Goal: Task Accomplishment & Management: Use online tool/utility

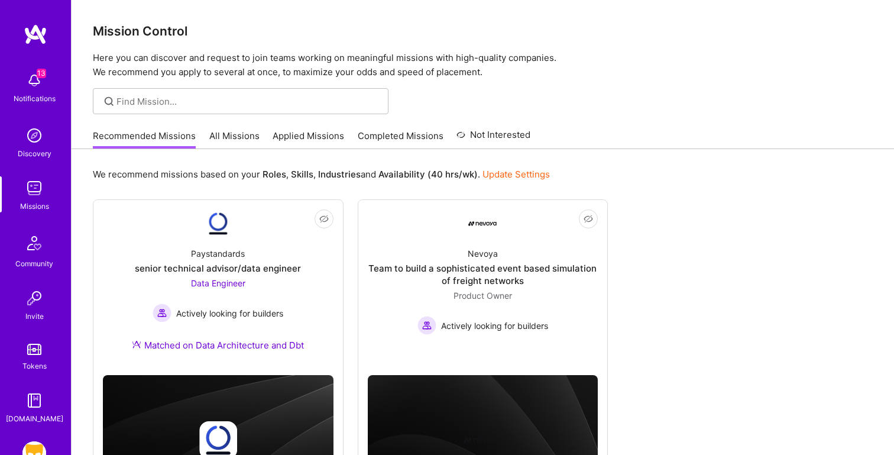
click at [236, 143] on link "All Missions" at bounding box center [234, 139] width 50 height 20
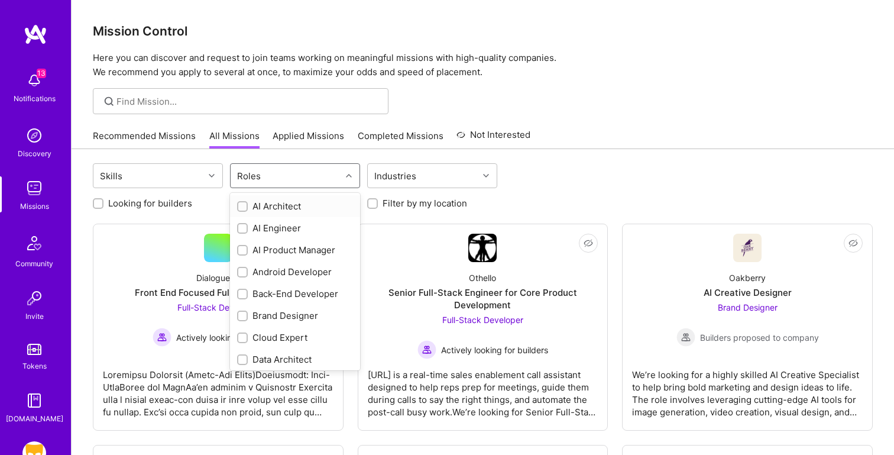
click at [268, 174] on div "Roles" at bounding box center [286, 176] width 111 height 24
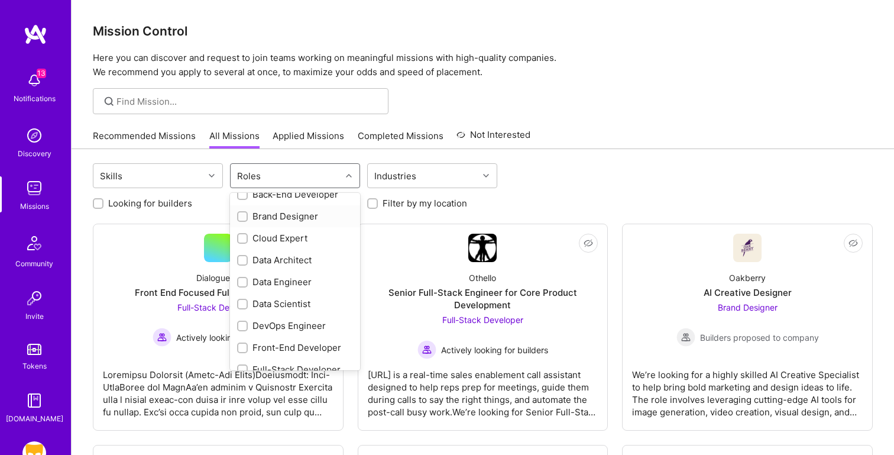
scroll to position [157, 0]
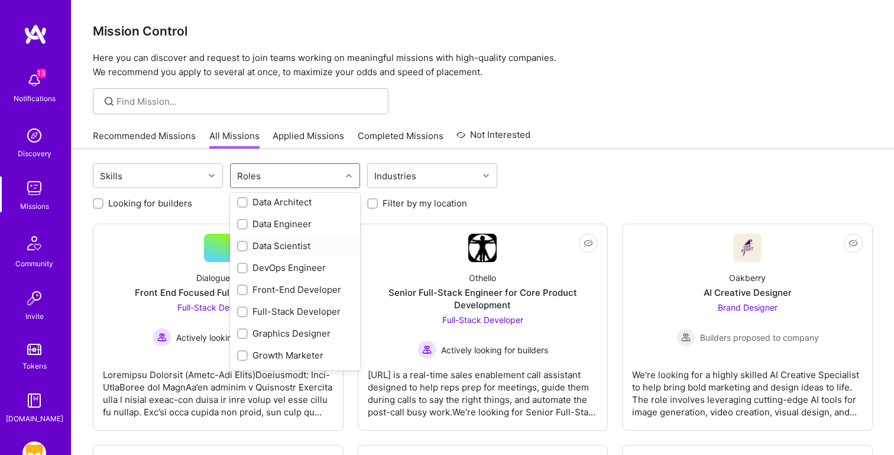
click at [277, 246] on div "Data Scientist" at bounding box center [295, 245] width 116 height 12
checkbox input "true"
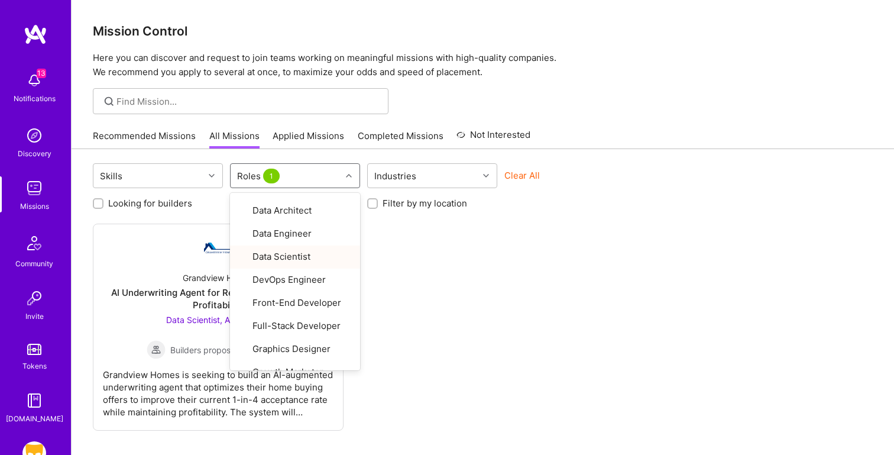
click at [82, 229] on div "Skills option Data Scientist, selected. option Data Scientist focused, 10 of 26…" at bounding box center [483, 331] width 822 height 364
